Goal: Task Accomplishment & Management: Complete application form

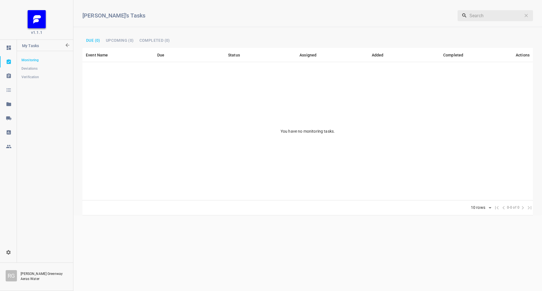
click at [9, 113] on link at bounding box center [8, 118] width 17 height 11
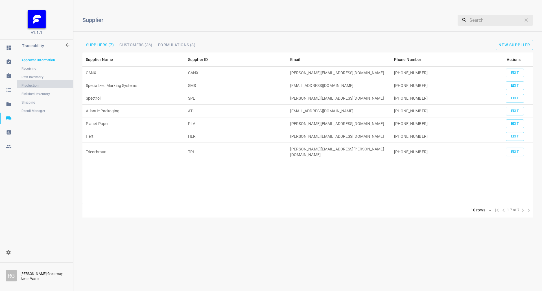
click at [40, 86] on span "Production" at bounding box center [44, 86] width 47 height 6
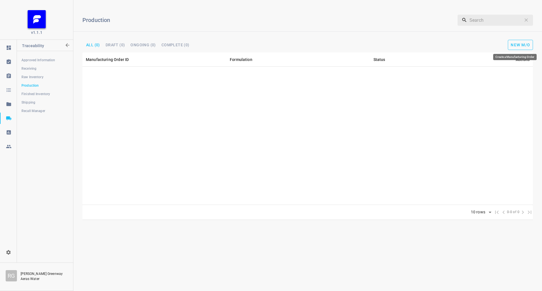
click at [512, 46] on span "New M/O" at bounding box center [520, 45] width 19 height 5
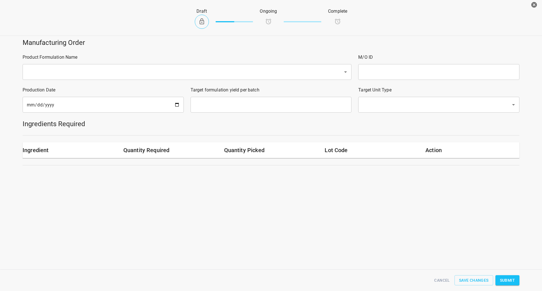
click at [71, 64] on div "Product Formulation Name ​" at bounding box center [187, 67] width 336 height 33
click at [71, 76] on input "text" at bounding box center [179, 72] width 308 height 11
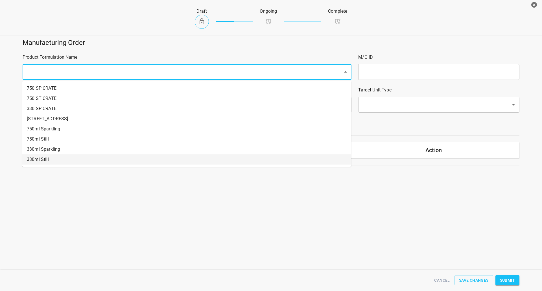
click at [55, 161] on li "330ml Still" at bounding box center [186, 159] width 329 height 10
type input "1"
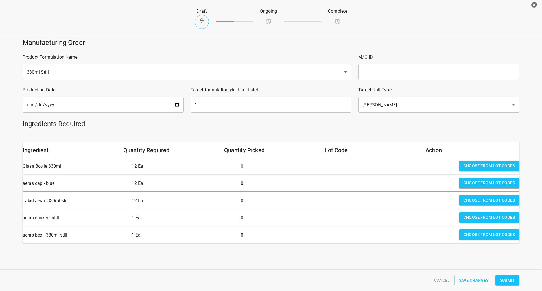
click at [386, 65] on input "text" at bounding box center [438, 72] width 161 height 16
type input "25258"
click at [178, 105] on input "[DATE]" at bounding box center [103, 105] width 161 height 16
type input "[DATE]"
click at [218, 105] on input "1" at bounding box center [271, 105] width 161 height 16
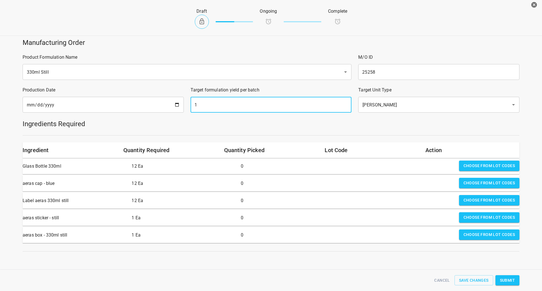
click at [218, 105] on input "1" at bounding box center [271, 105] width 161 height 16
type input "1494"
drag, startPoint x: 358, startPoint y: 128, endPoint x: 449, endPoint y: 128, distance: 90.6
click at [360, 128] on h5 "Ingredients Required" at bounding box center [271, 123] width 497 height 9
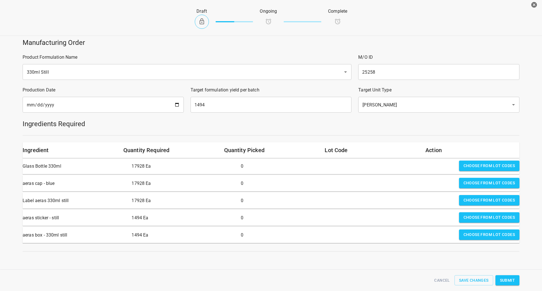
click at [499, 165] on span "Choose from lot codes" at bounding box center [488, 165] width 51 height 7
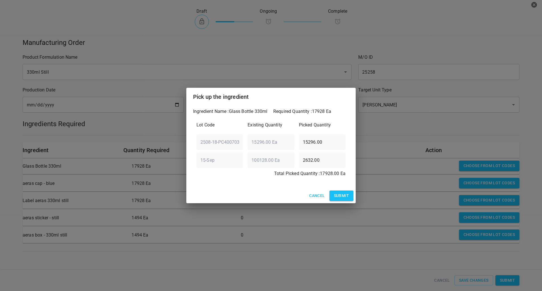
click at [342, 196] on span "Submit" at bounding box center [341, 195] width 15 height 7
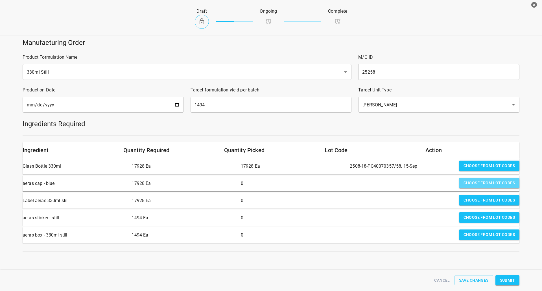
click at [476, 185] on span "Choose from lot codes" at bounding box center [488, 183] width 51 height 7
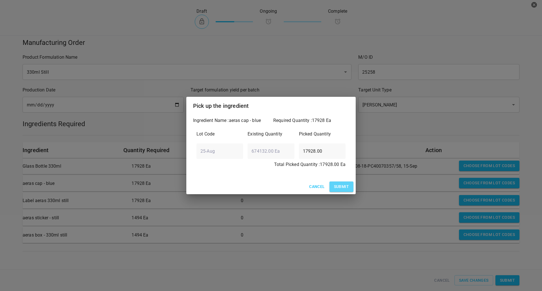
click at [345, 185] on span "Submit" at bounding box center [341, 186] width 15 height 7
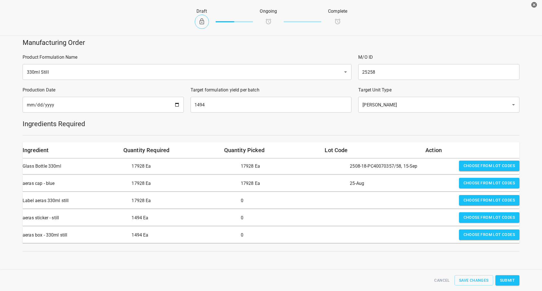
drag, startPoint x: 475, startPoint y: 201, endPoint x: 357, endPoint y: 205, distance: 118.6
click at [464, 202] on span "Choose from lot codes" at bounding box center [488, 200] width 51 height 7
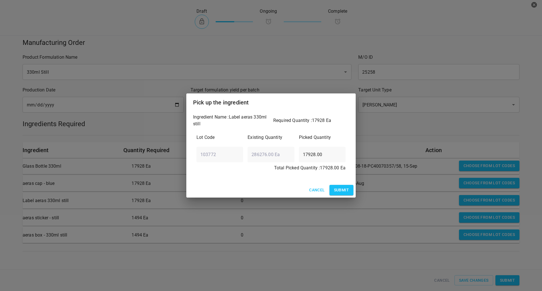
click at [344, 189] on span "Submit" at bounding box center [341, 190] width 15 height 7
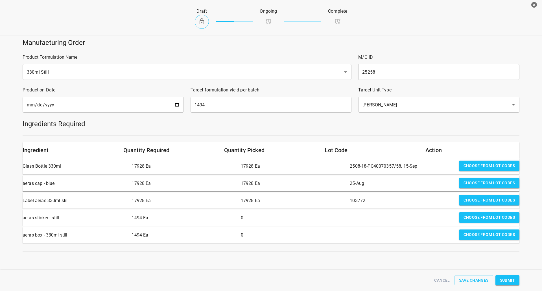
click at [476, 218] on span "Choose from lot codes" at bounding box center [488, 217] width 51 height 7
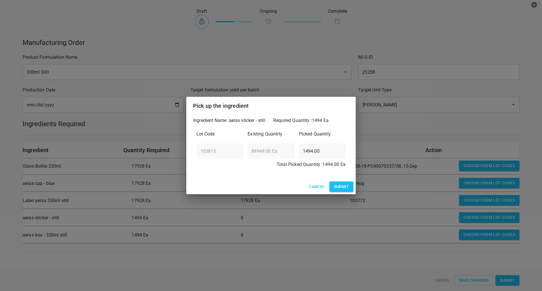
click at [338, 188] on span "Submit" at bounding box center [341, 186] width 15 height 7
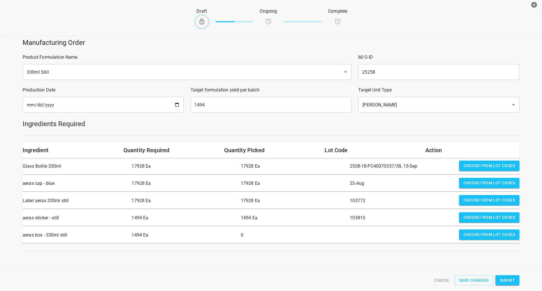
click at [463, 232] on span "Choose from lot codes" at bounding box center [488, 234] width 51 height 7
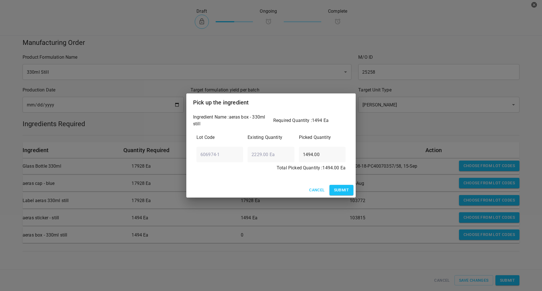
drag, startPoint x: 344, startPoint y: 189, endPoint x: 378, endPoint y: 191, distance: 34.5
click at [345, 189] on span "Submit" at bounding box center [341, 190] width 15 height 7
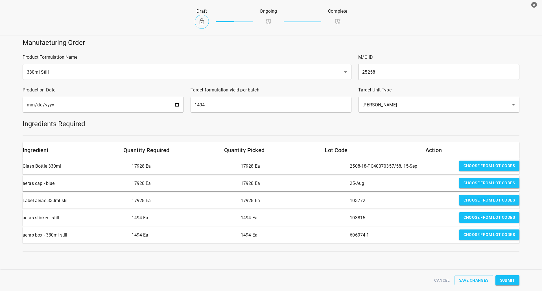
click at [515, 280] on button "Submit" at bounding box center [507, 280] width 24 height 10
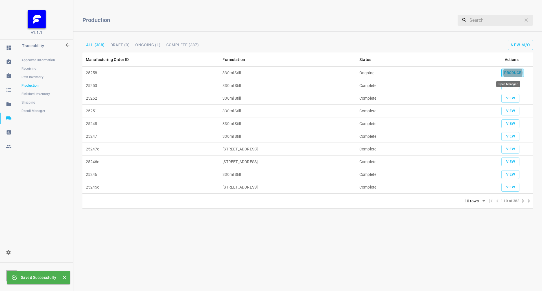
click at [513, 74] on span "Produce" at bounding box center [512, 73] width 17 height 6
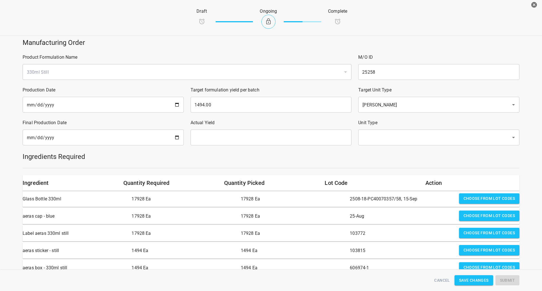
drag, startPoint x: 67, startPoint y: 138, endPoint x: 99, endPoint y: 137, distance: 31.9
click at [68, 138] on input "date" at bounding box center [103, 138] width 161 height 16
click at [178, 138] on input "date" at bounding box center [103, 138] width 161 height 16
type input "[DATE]"
click at [281, 126] on p "Actual Yield" at bounding box center [271, 122] width 161 height 7
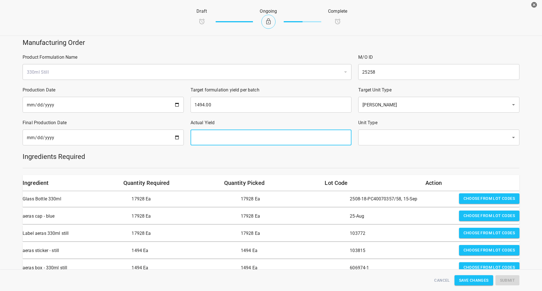
click at [281, 132] on input "text" at bounding box center [271, 138] width 161 height 16
click at [397, 144] on div "​" at bounding box center [438, 138] width 161 height 16
type input "1494"
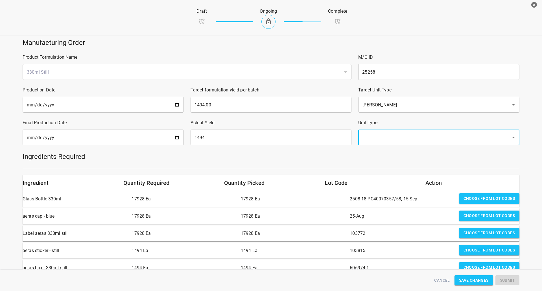
click at [395, 140] on input "text" at bounding box center [431, 137] width 140 height 11
drag, startPoint x: 394, startPoint y: 141, endPoint x: 391, endPoint y: 158, distance: 16.7
click at [392, 156] on li "[PERSON_NAME]" at bounding box center [435, 154] width 160 height 10
click at [388, 171] on div at bounding box center [271, 168] width 504 height 7
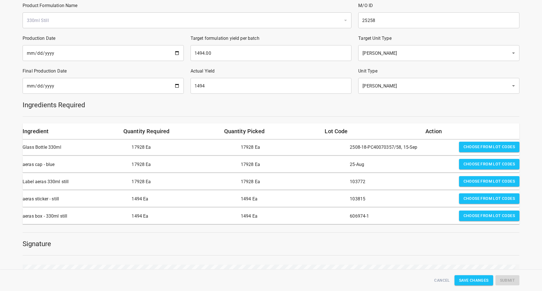
scroll to position [85, 0]
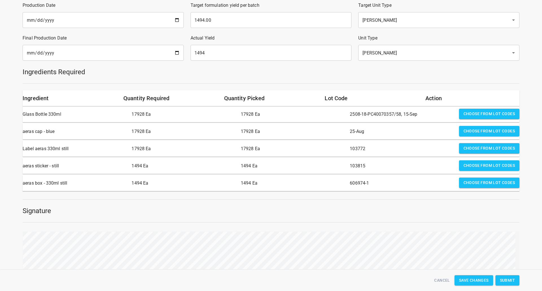
click at [508, 280] on span "Submit" at bounding box center [507, 280] width 15 height 7
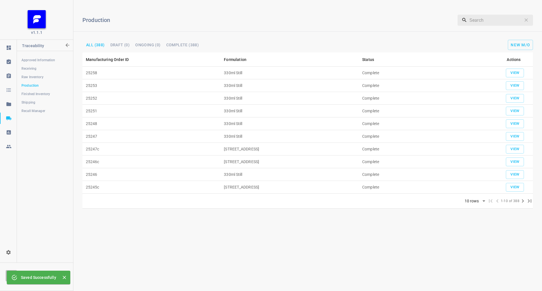
click at [33, 101] on span "Shipping" at bounding box center [44, 103] width 47 height 6
